Goal: Find specific page/section: Locate a particular part of the current website

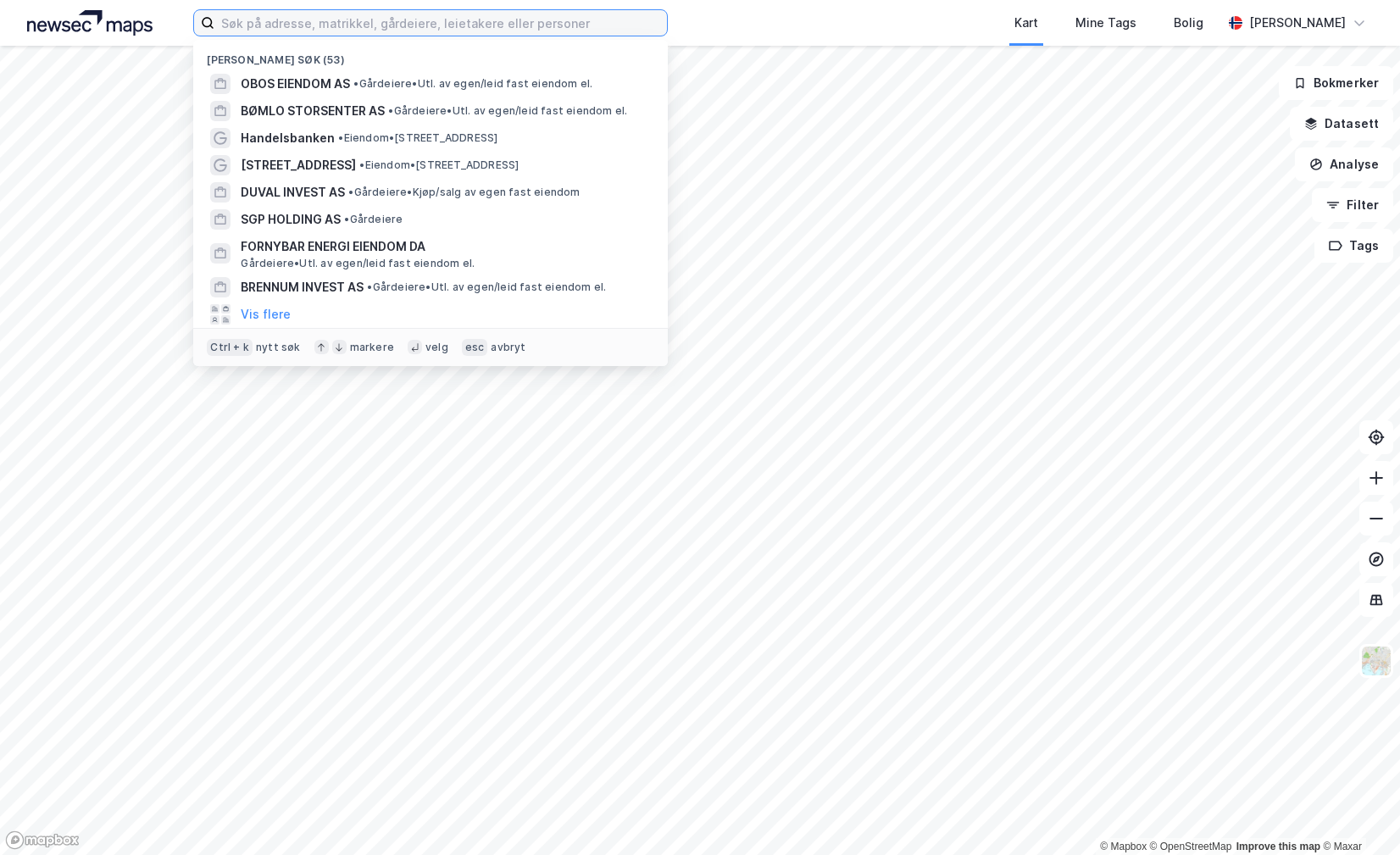
click at [388, 13] on input at bounding box center [440, 23] width 453 height 26
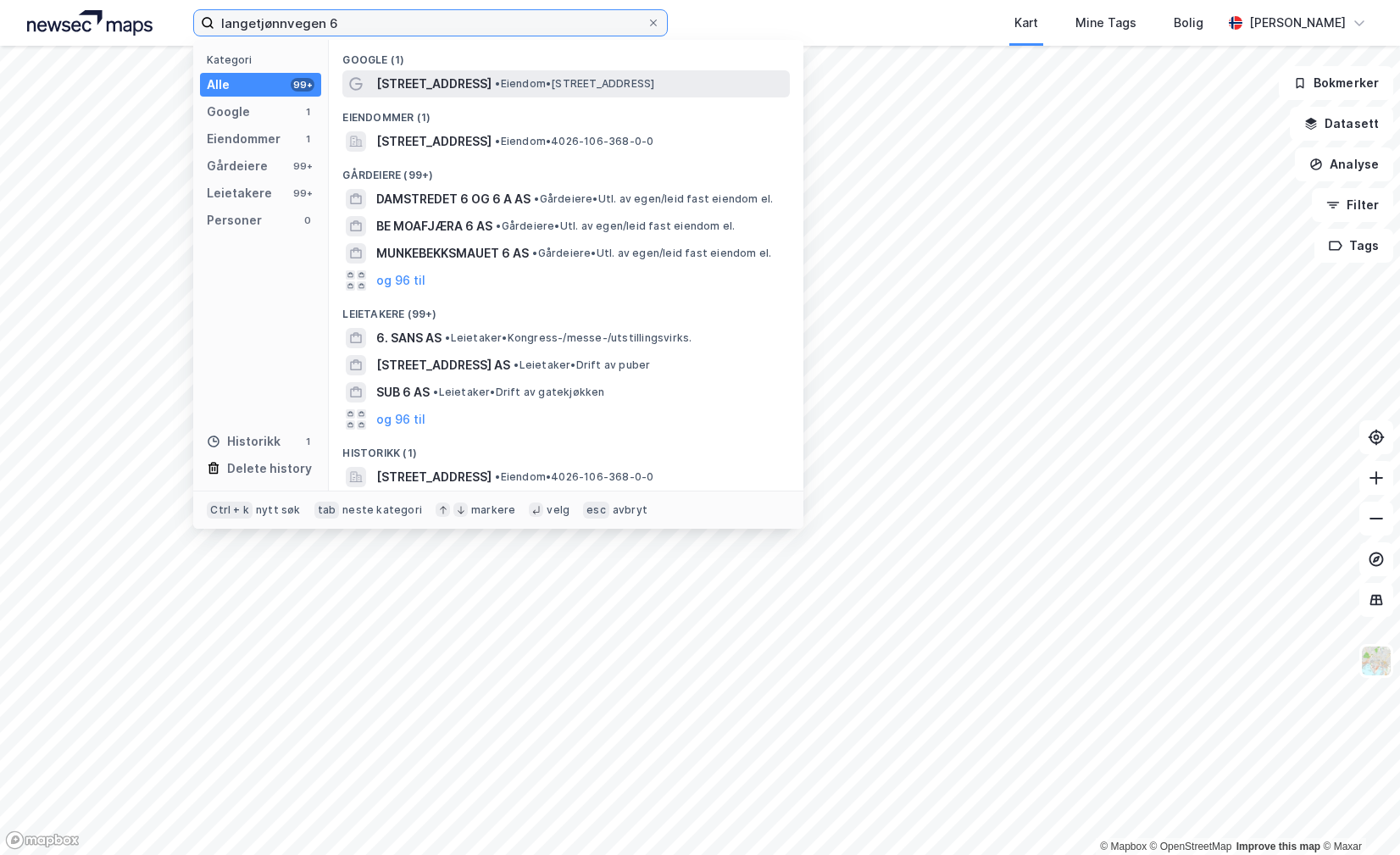
type input "langetjønnvegen 6"
click at [495, 89] on span "•" at bounding box center [497, 83] width 5 height 13
